Goal: Information Seeking & Learning: Learn about a topic

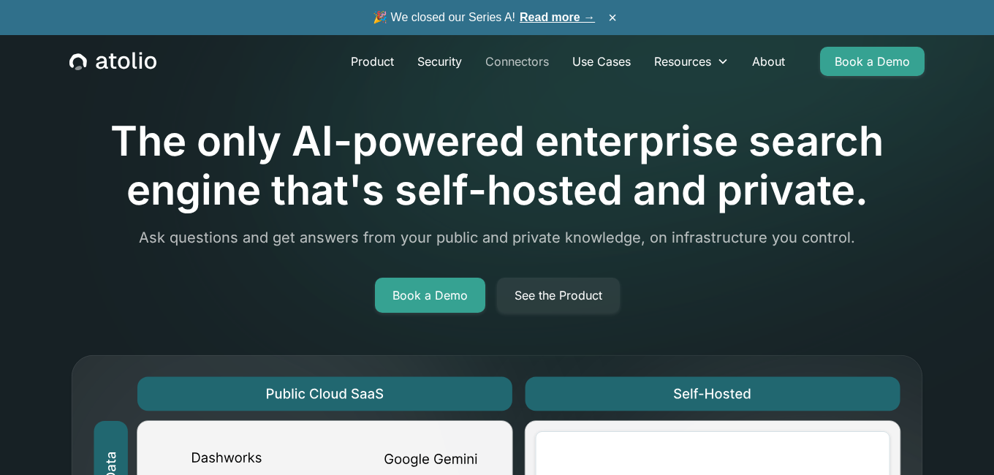
click at [509, 61] on link "Connectors" at bounding box center [517, 61] width 87 height 29
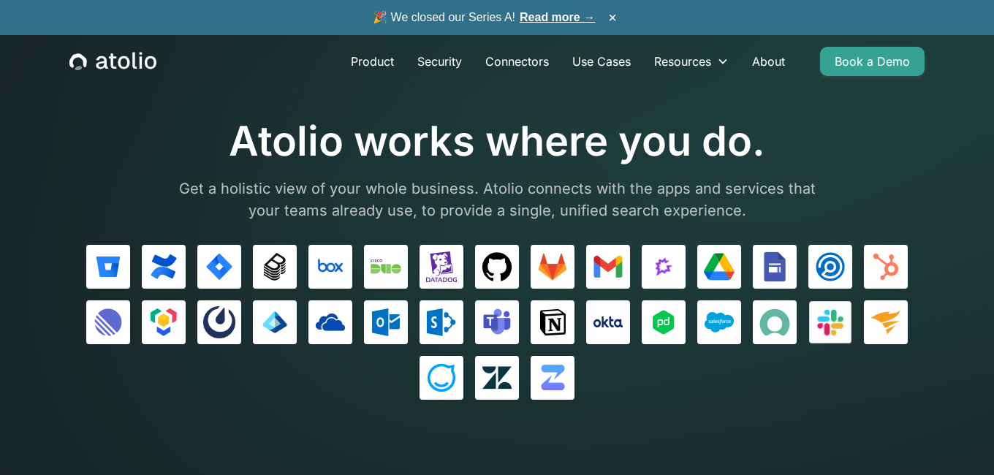
click at [828, 325] on img at bounding box center [830, 322] width 31 height 31
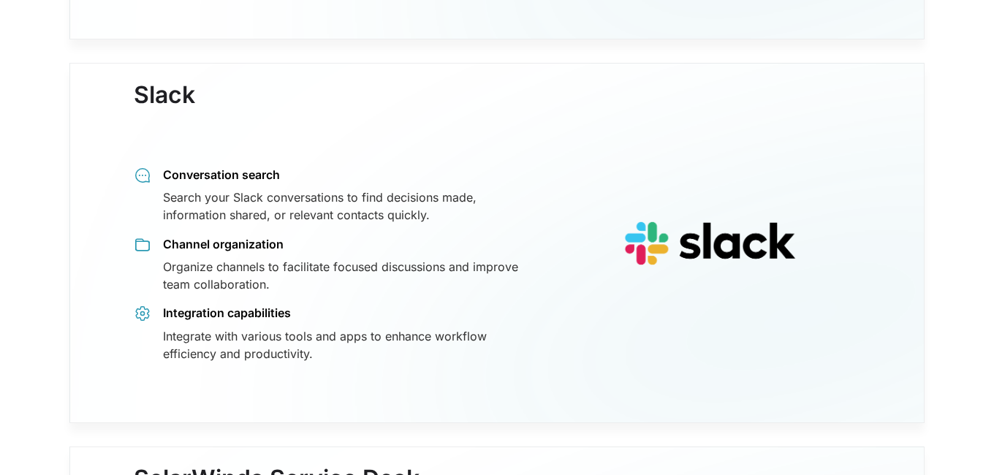
scroll to position [11503, 0]
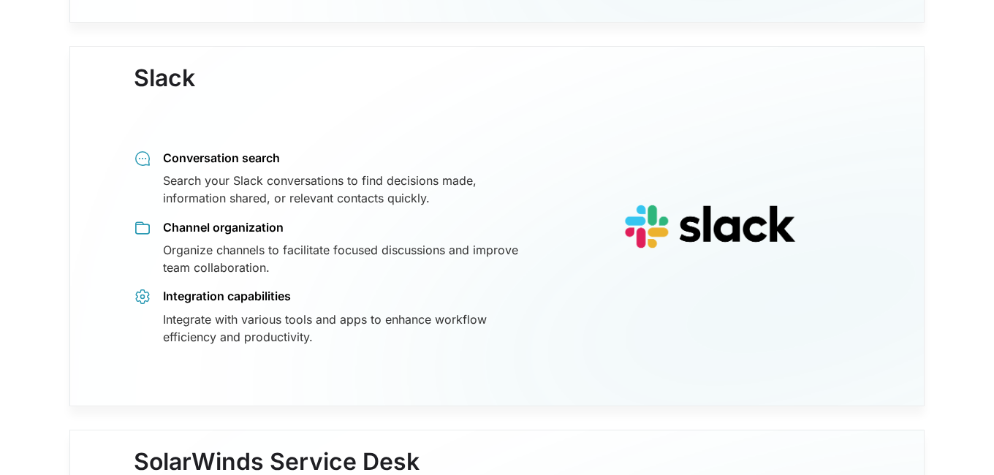
click at [249, 241] on div "Organize channels to facilitate focused discussions and improve team collaborat…" at bounding box center [344, 258] width 363 height 35
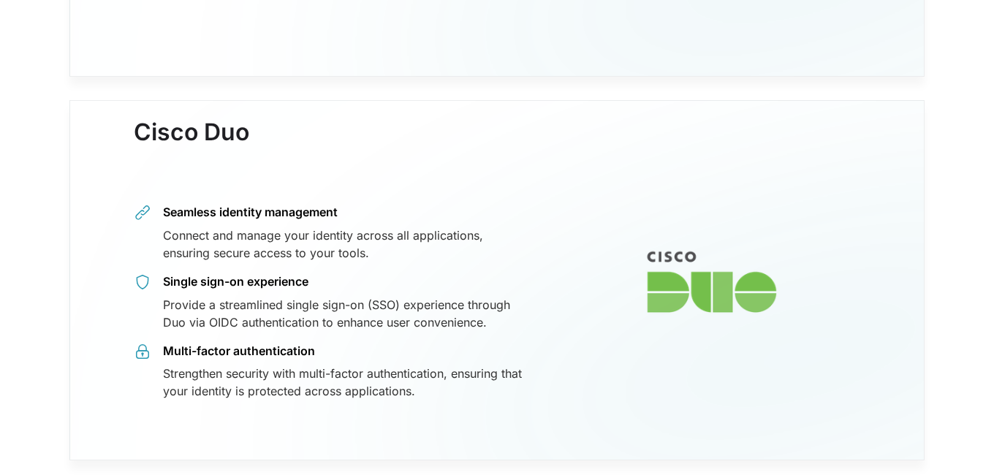
scroll to position [0, 0]
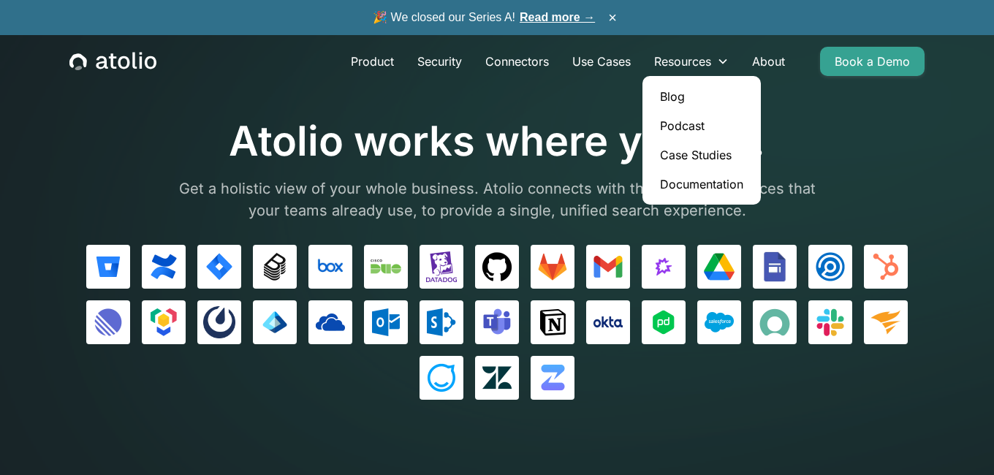
click at [706, 181] on link "Documentation" at bounding box center [701, 184] width 107 height 29
